Goal: Transaction & Acquisition: Obtain resource

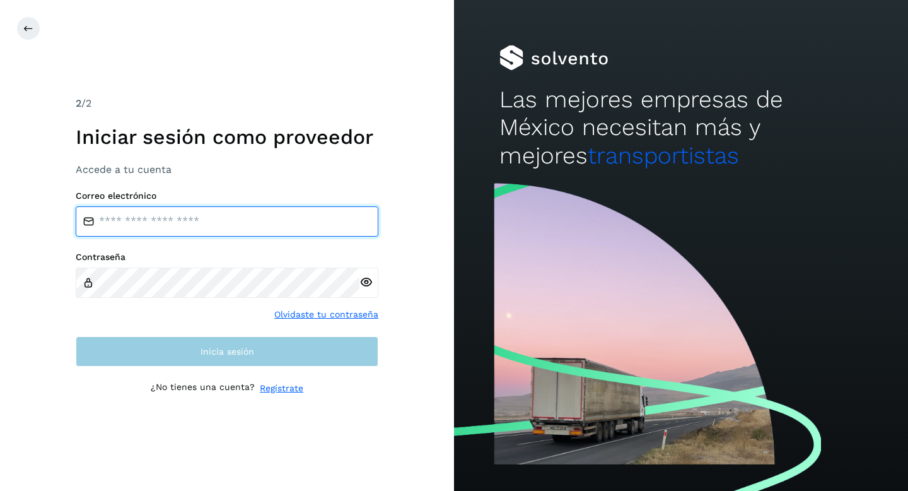
type input "**********"
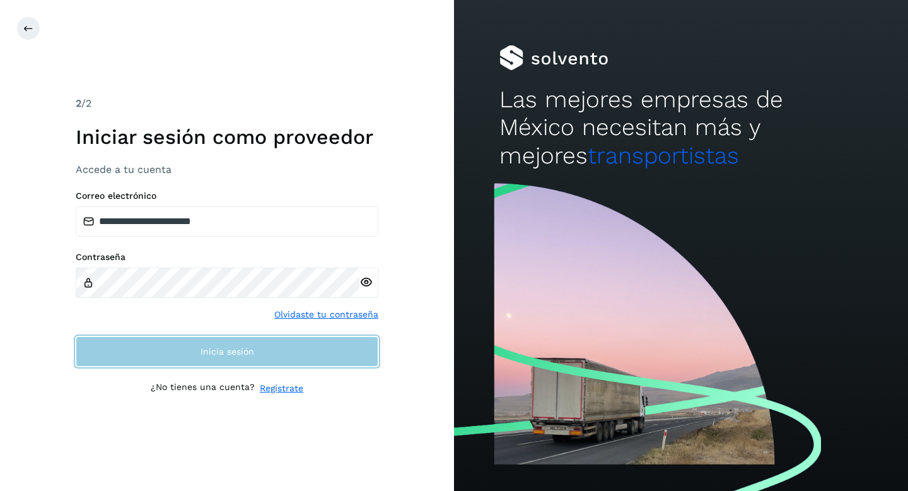
click at [253, 347] on button "Inicia sesión" at bounding box center [227, 351] width 303 height 30
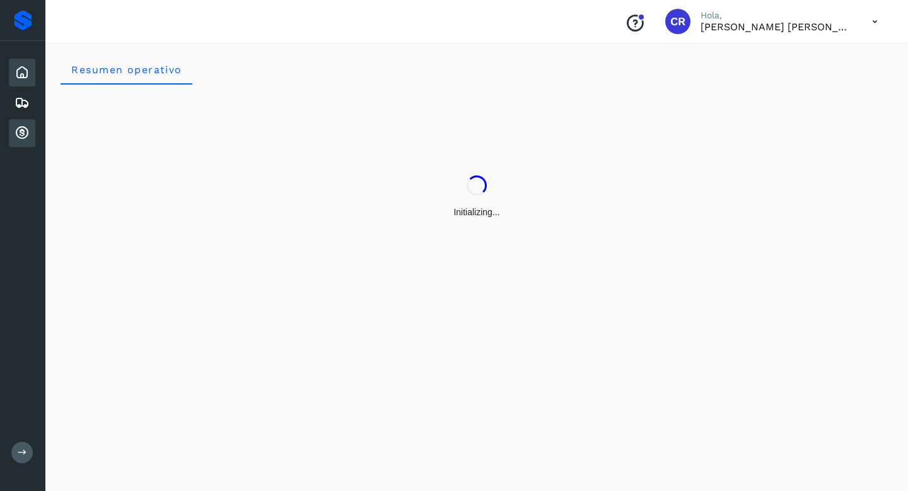
click at [13, 133] on div "Cuentas por cobrar" at bounding box center [22, 133] width 26 height 28
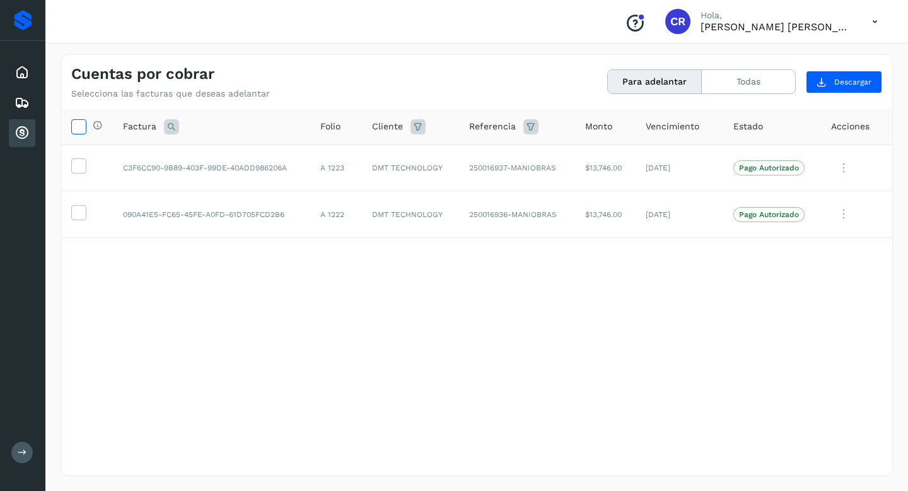
click at [80, 124] on icon at bounding box center [78, 125] width 13 height 13
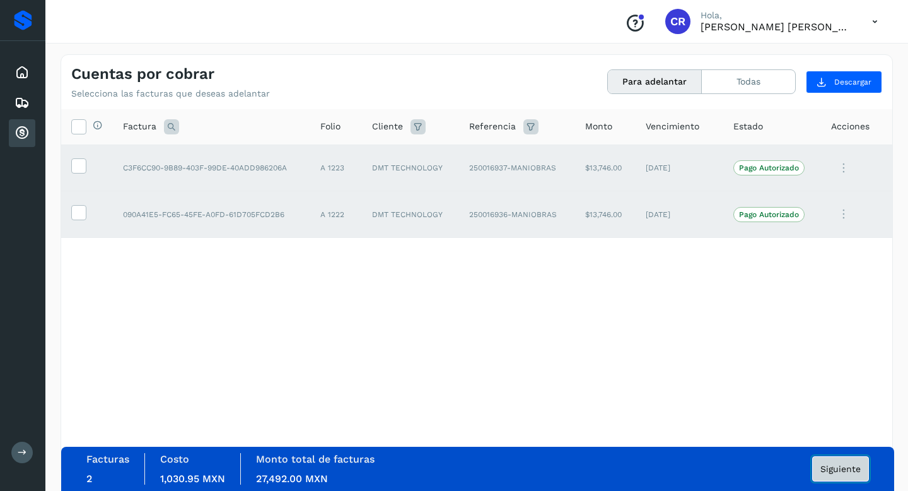
click at [829, 468] on span "Siguiente" at bounding box center [840, 468] width 40 height 9
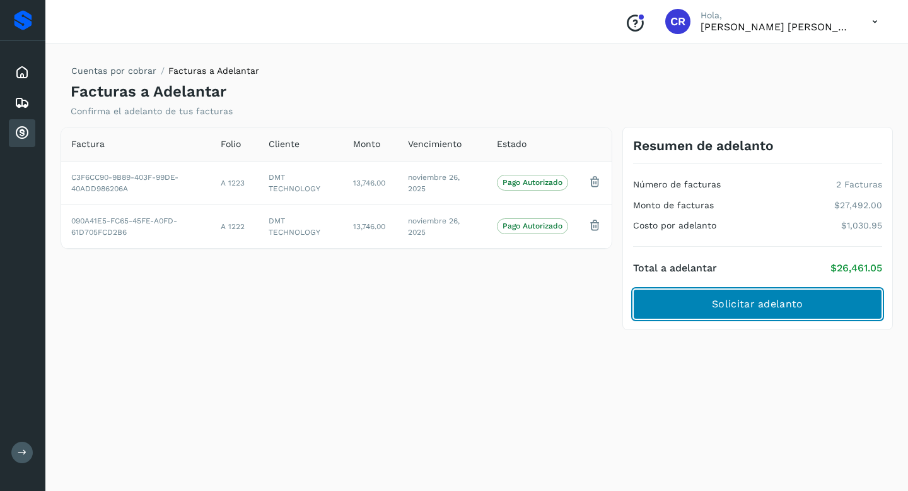
click at [686, 306] on button "Solicitar adelanto" at bounding box center [757, 304] width 249 height 30
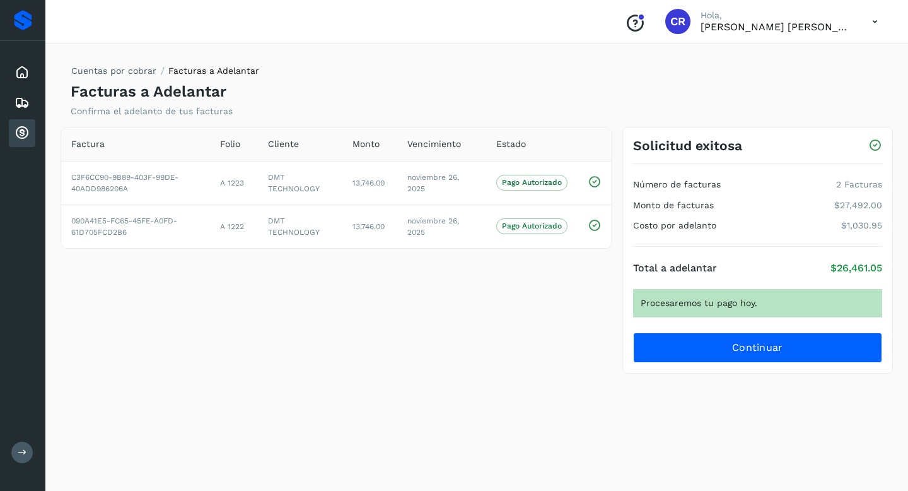
click at [707, 331] on div "Total a adelantar $26,461.05 Procesaremos tu pago hoy. Continuar" at bounding box center [757, 305] width 249 height 116
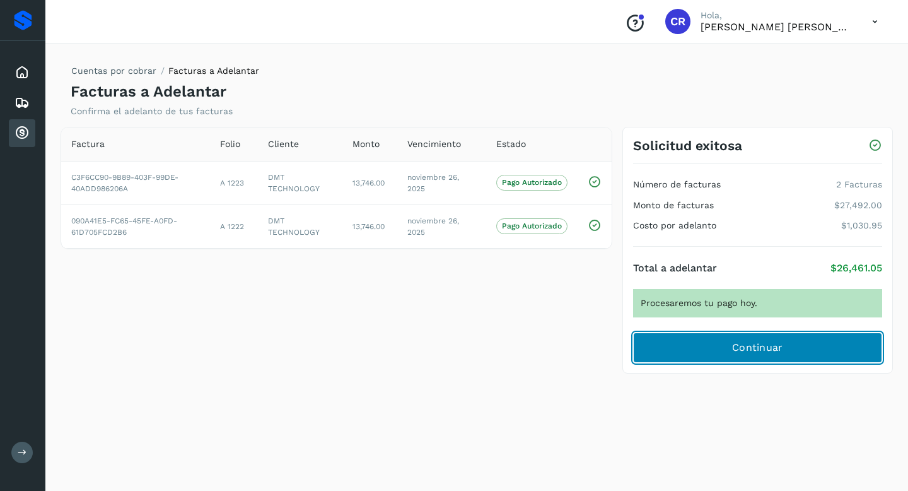
click at [711, 339] on button "Continuar" at bounding box center [757, 347] width 249 height 30
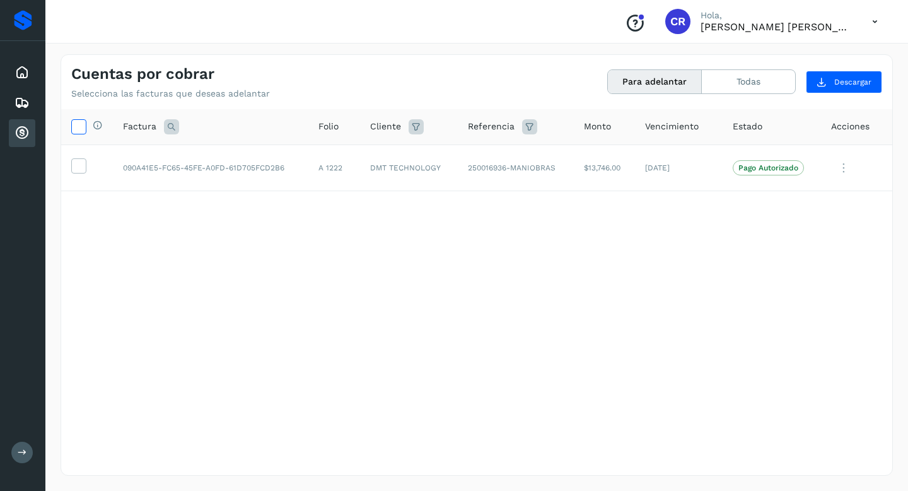
click at [77, 131] on icon at bounding box center [78, 125] width 13 height 13
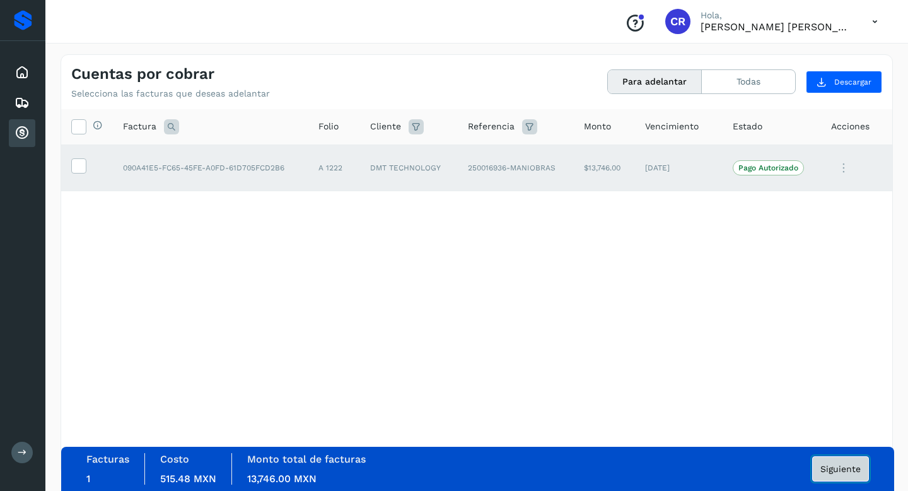
click at [846, 470] on span "Siguiente" at bounding box center [840, 468] width 40 height 9
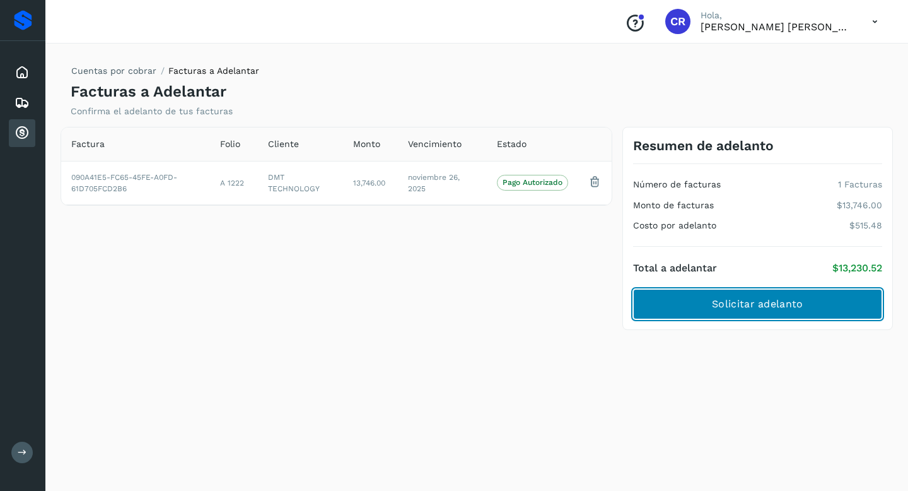
click at [731, 298] on span "Solicitar adelanto" at bounding box center [757, 304] width 91 height 14
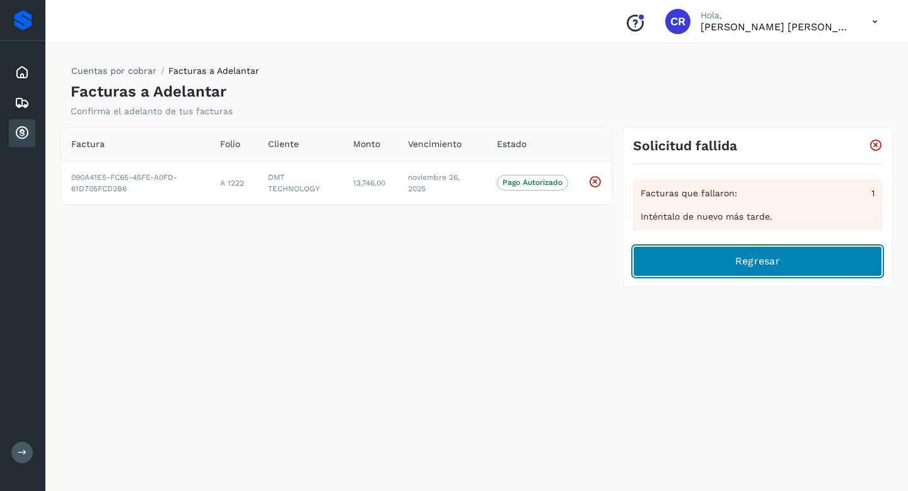
click at [717, 267] on button "Regresar" at bounding box center [757, 261] width 249 height 30
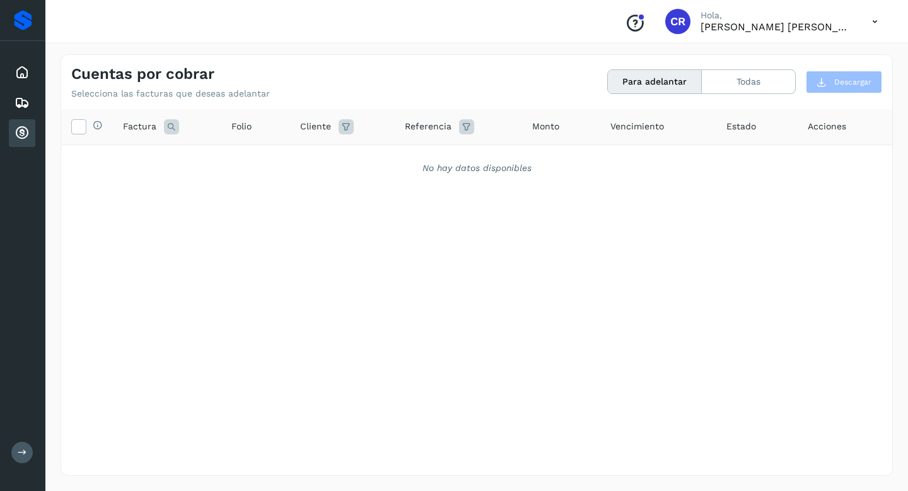
click at [36, 76] on div "Inicio Embarques Cuentas por cobrar" at bounding box center [22, 103] width 45 height 124
click at [21, 76] on icon at bounding box center [22, 72] width 15 height 15
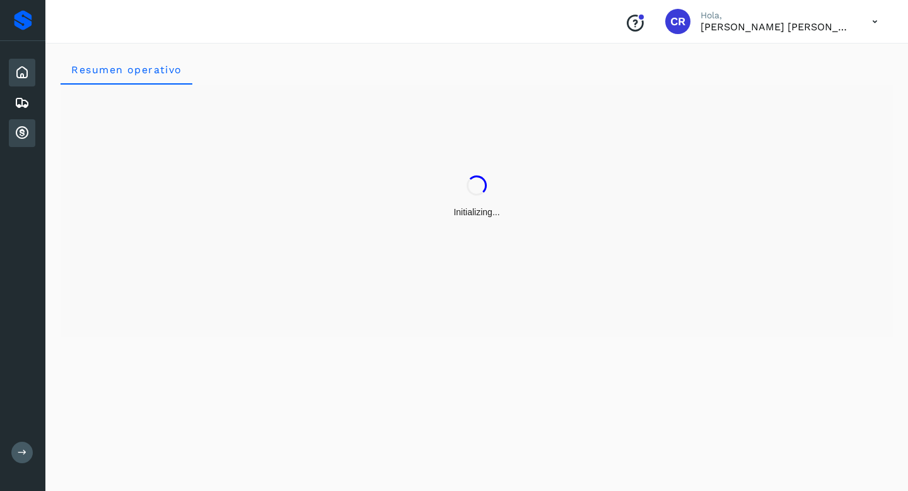
click at [19, 132] on icon at bounding box center [22, 132] width 15 height 15
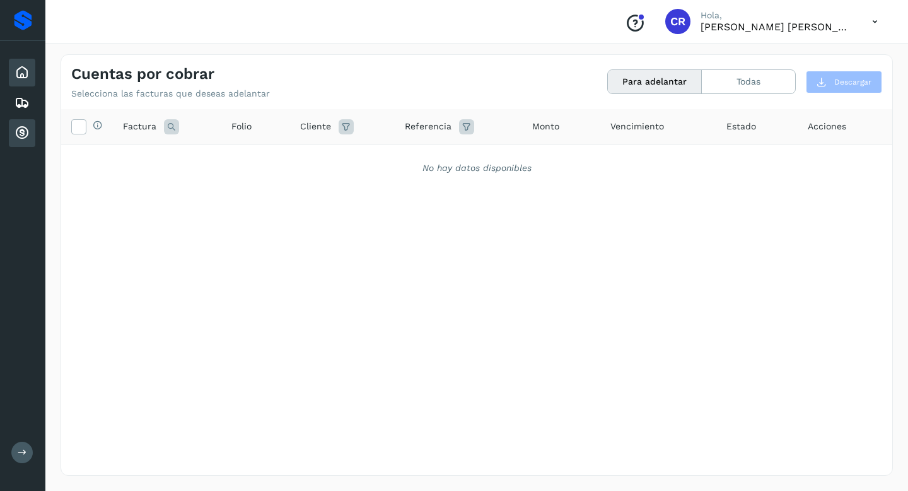
click at [19, 73] on icon at bounding box center [22, 72] width 15 height 15
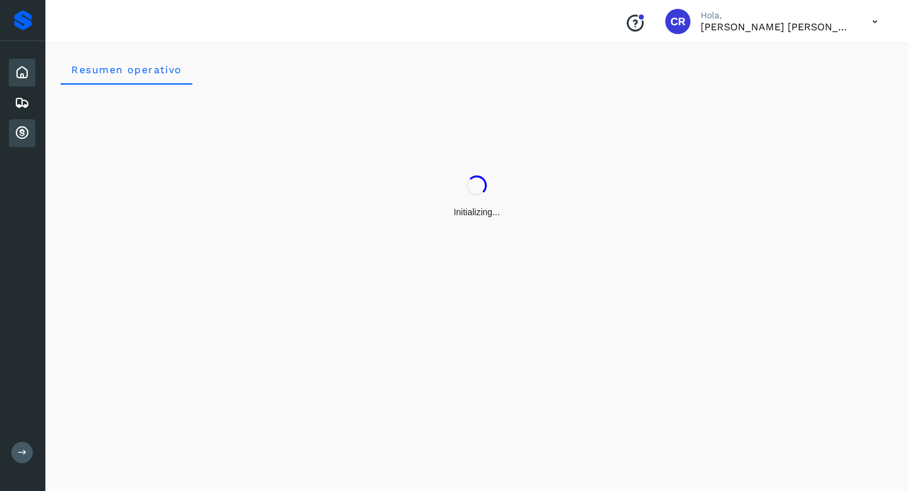
click at [31, 127] on div "Cuentas por cobrar" at bounding box center [22, 133] width 26 height 28
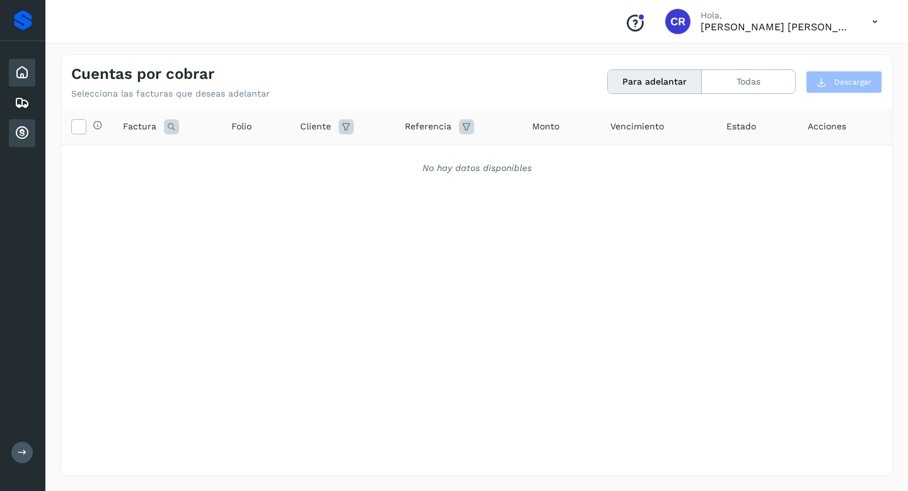
click at [23, 84] on div "Inicio" at bounding box center [22, 73] width 26 height 28
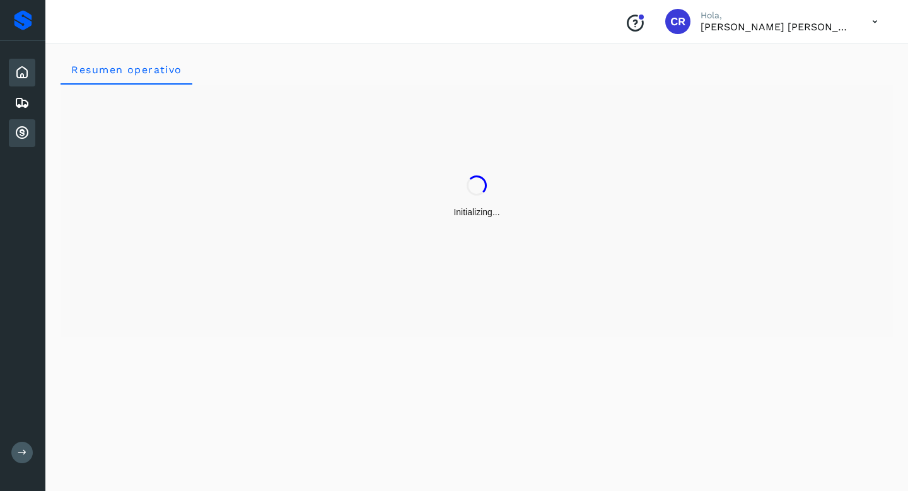
click at [22, 129] on icon at bounding box center [22, 132] width 15 height 15
